Goal: Find specific fact: Find specific fact

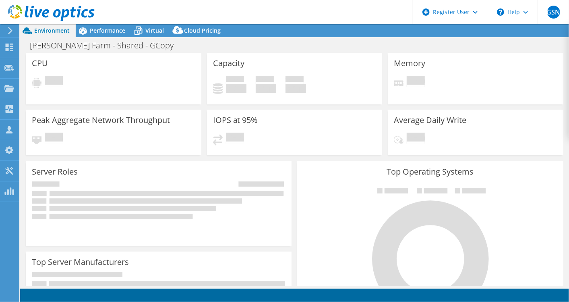
select select "[GEOGRAPHIC_DATA]"
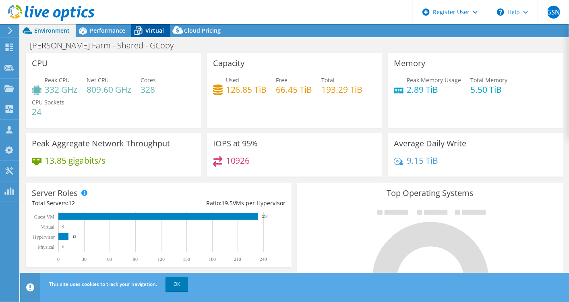
click at [139, 26] on icon at bounding box center [138, 31] width 14 height 14
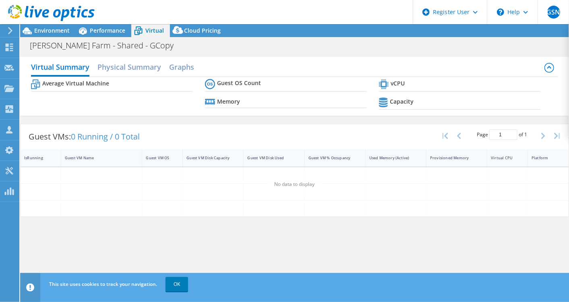
select select "[GEOGRAPHIC_DATA]"
select select "USD"
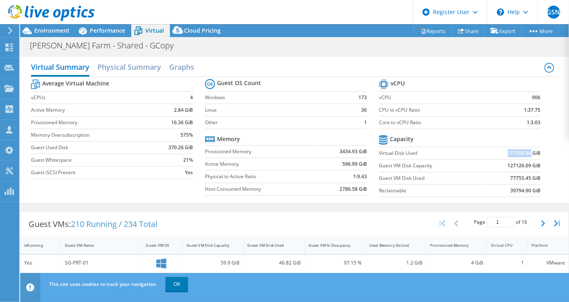
drag, startPoint x: 502, startPoint y: 151, endPoint x: 524, endPoint y: 151, distance: 22.2
click at [524, 151] on b "117550.34 GiB" at bounding box center [524, 153] width 33 height 8
drag, startPoint x: 524, startPoint y: 151, endPoint x: 507, endPoint y: 154, distance: 17.5
click at [508, 154] on b "117550.34 GiB" at bounding box center [524, 153] width 33 height 8
click at [530, 151] on b "117550.34 GiB" at bounding box center [524, 153] width 33 height 8
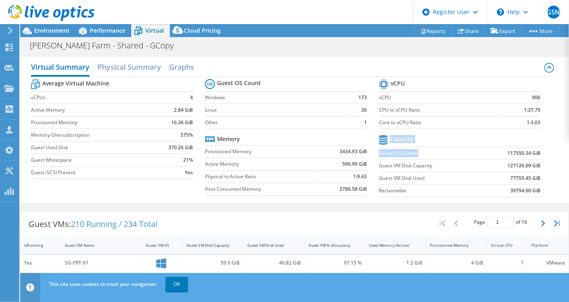
drag, startPoint x: 536, startPoint y: 151, endPoint x: 498, endPoint y: 154, distance: 38.3
click at [498, 154] on section "vCPU vCPU 906 CPU to vCPU Ratio 1:37.75 Core to vCPU Ratio 1:3.03 Capacity Virt…" at bounding box center [466, 139] width 174 height 124
click at [498, 154] on td "117550.34 GiB" at bounding box center [511, 153] width 59 height 12
drag, startPoint x: 502, startPoint y: 152, endPoint x: 533, endPoint y: 150, distance: 30.7
click at [533, 150] on b "117550.34 GiB" at bounding box center [524, 153] width 33 height 8
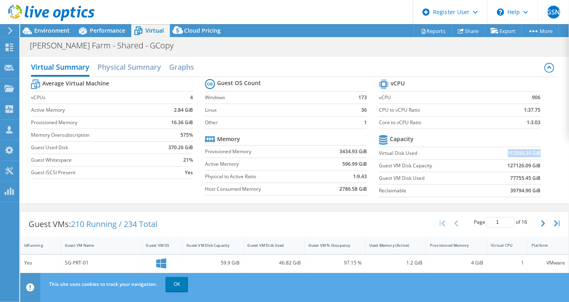
copy b "117550.34 GiB"
